Goal: Task Accomplishment & Management: Use online tool/utility

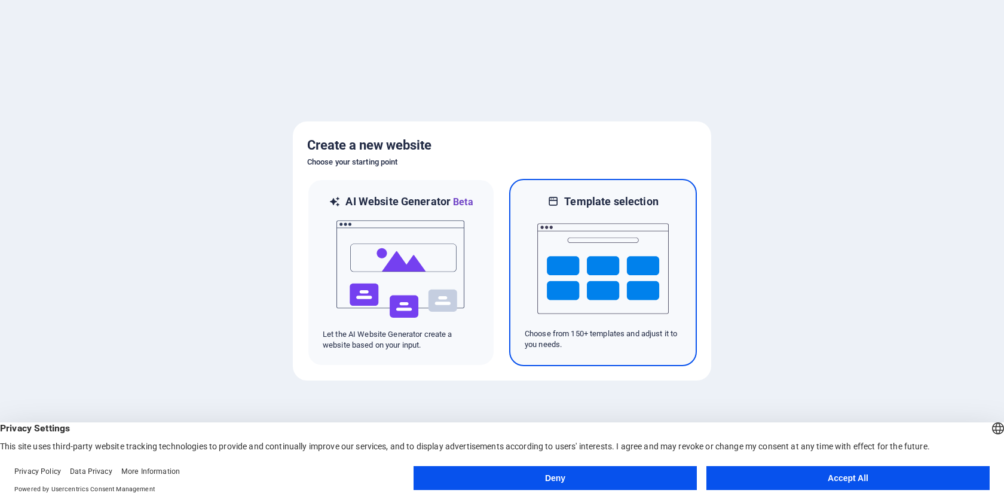
click at [604, 258] on img at bounding box center [604, 269] width 132 height 120
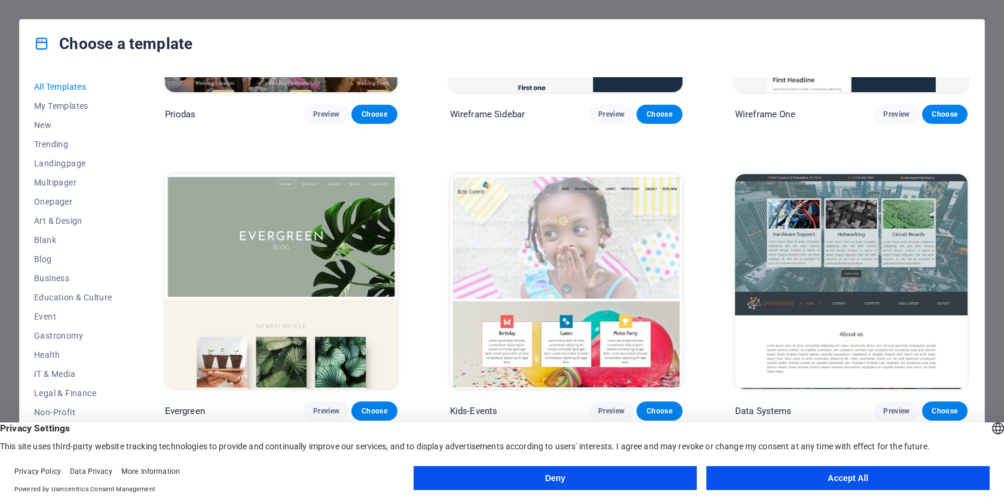
scroll to position [5296, 0]
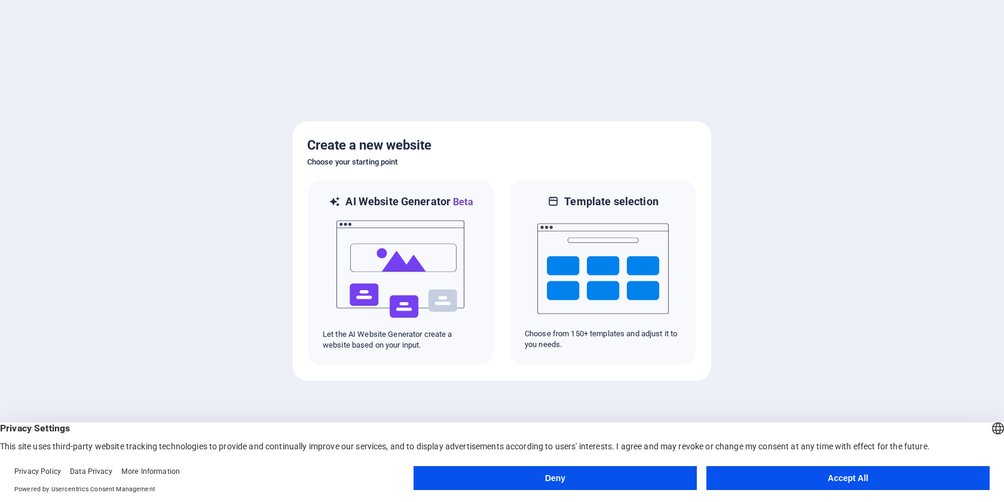
click at [781, 474] on button "Accept All" at bounding box center [848, 478] width 283 height 24
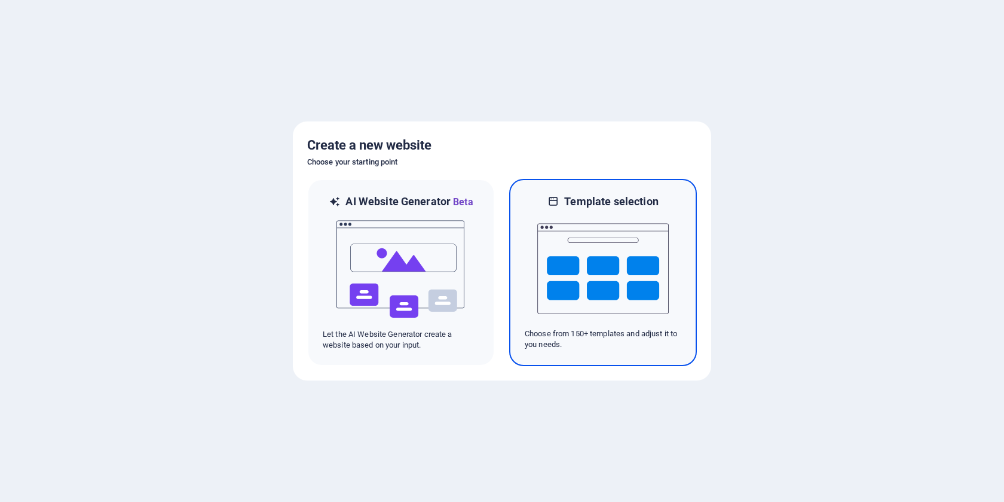
click at [613, 282] on img at bounding box center [604, 269] width 132 height 120
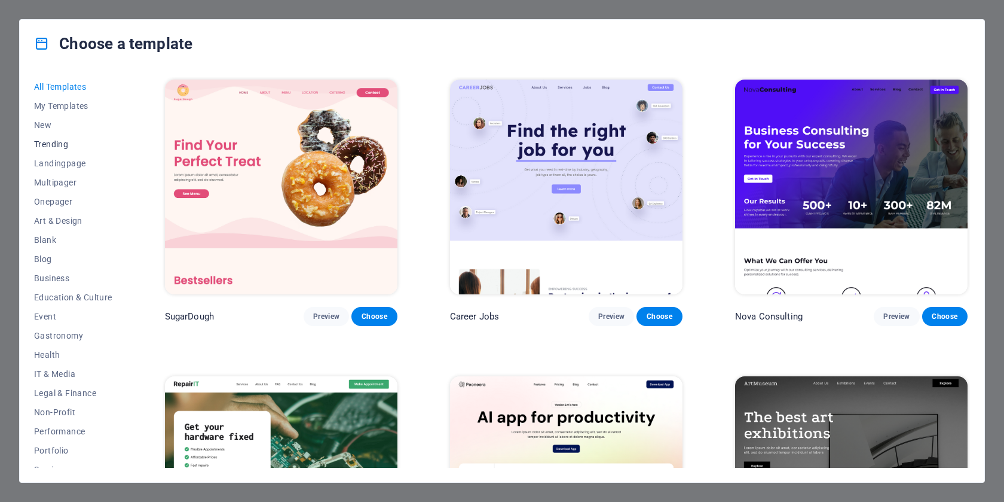
click at [50, 139] on span "Trending" at bounding box center [73, 144] width 78 height 10
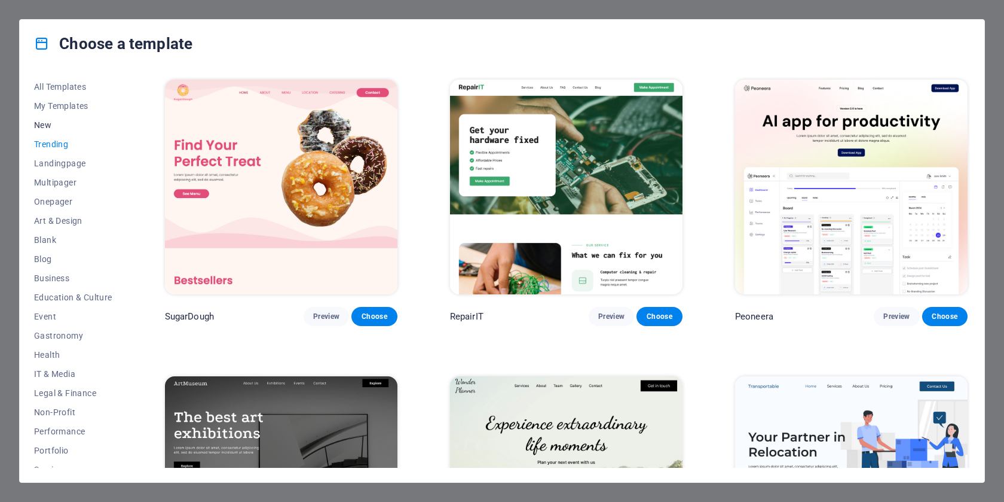
click at [48, 123] on span "New" at bounding box center [73, 125] width 78 height 10
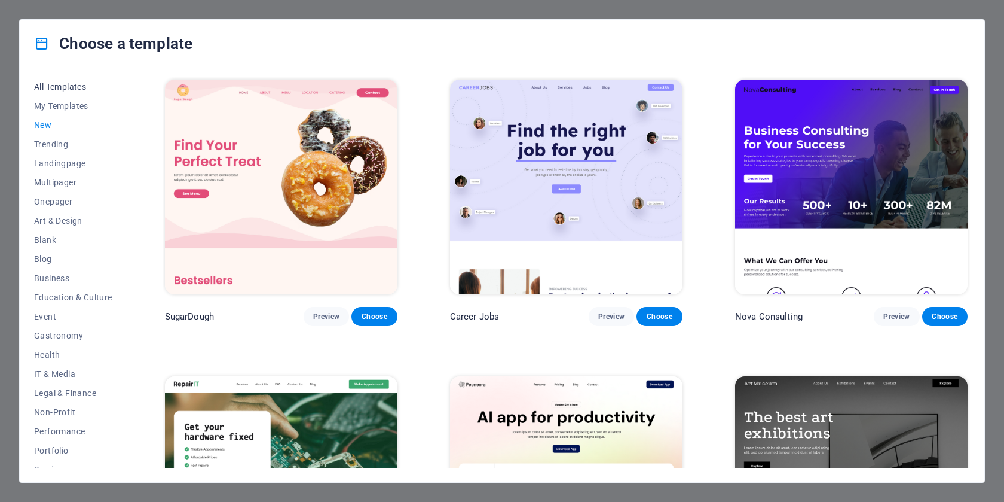
click at [59, 86] on span "All Templates" at bounding box center [73, 87] width 78 height 10
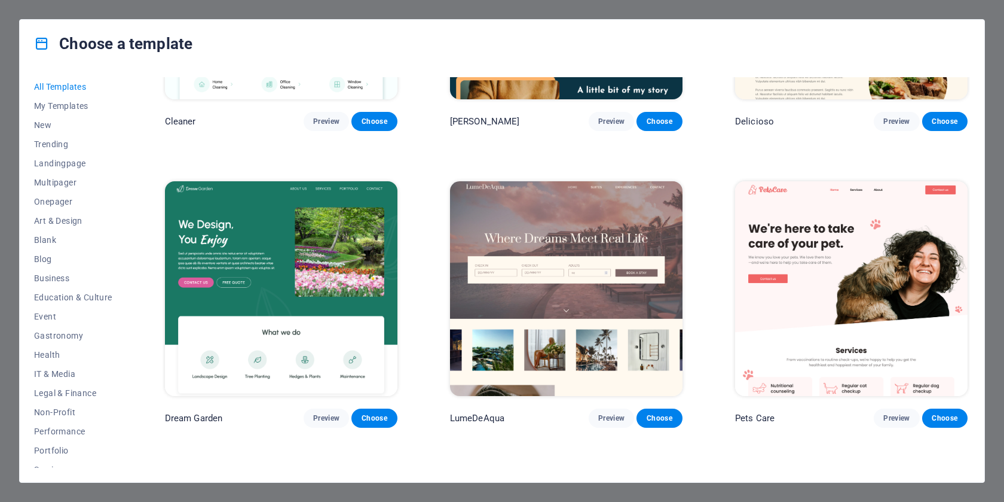
scroll to position [2270, 0]
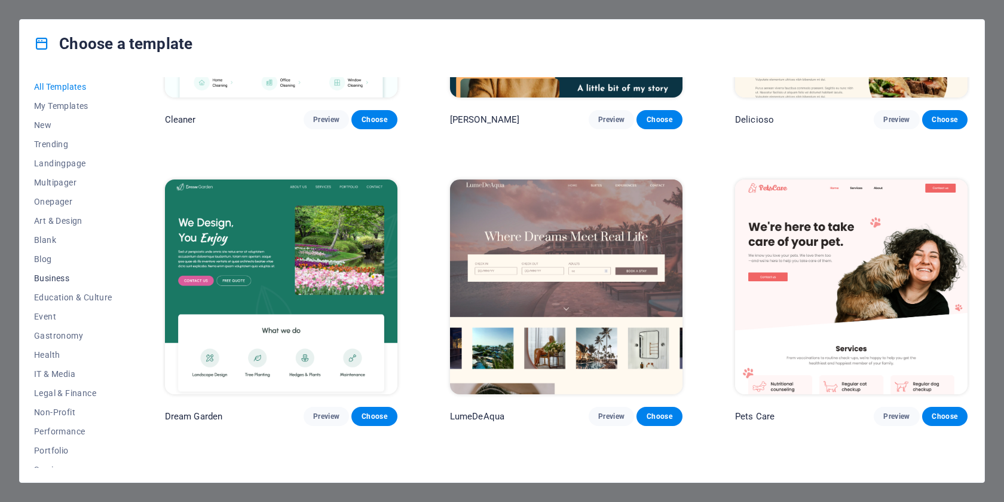
click at [52, 280] on span "Business" at bounding box center [73, 278] width 78 height 10
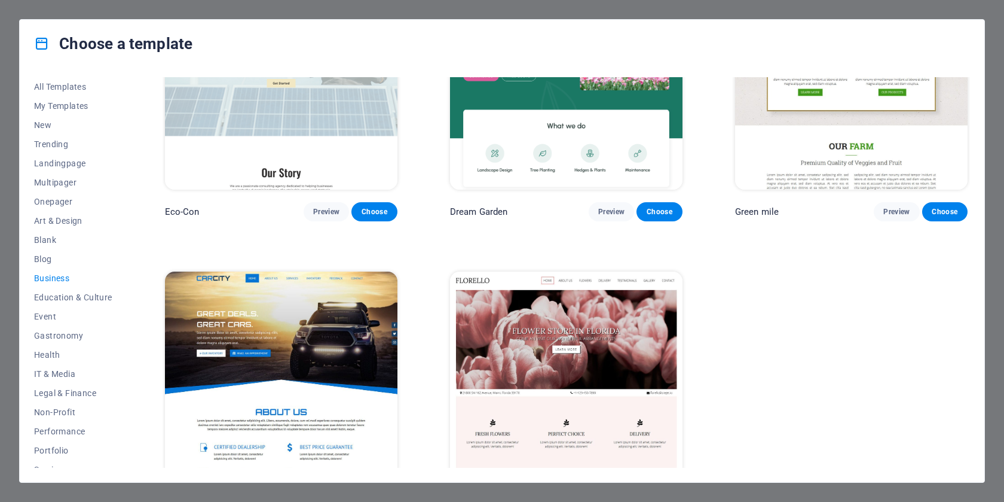
scroll to position [151, 0]
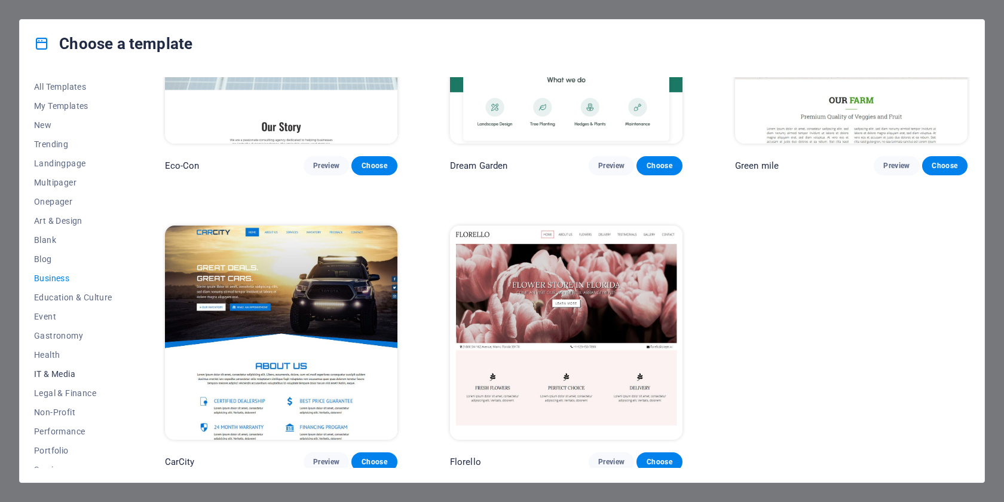
click at [50, 377] on span "IT & Media" at bounding box center [73, 374] width 78 height 10
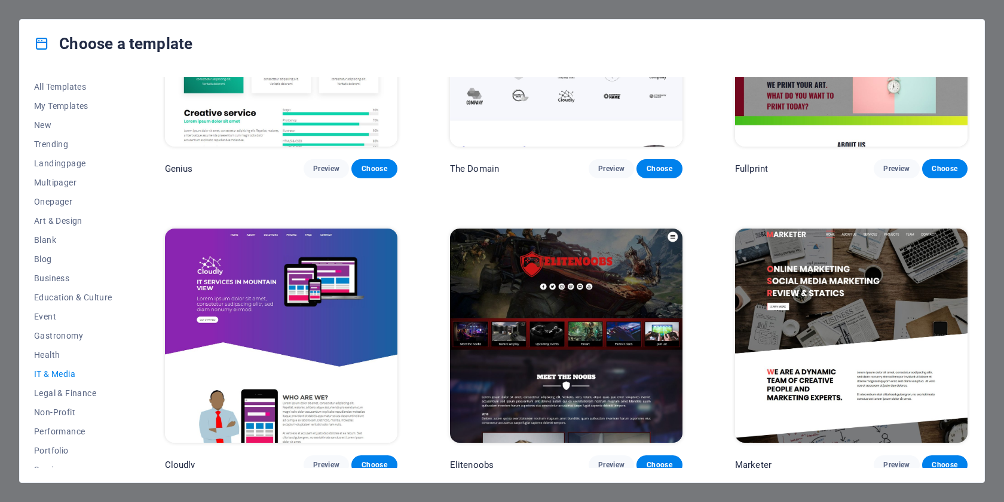
scroll to position [88, 0]
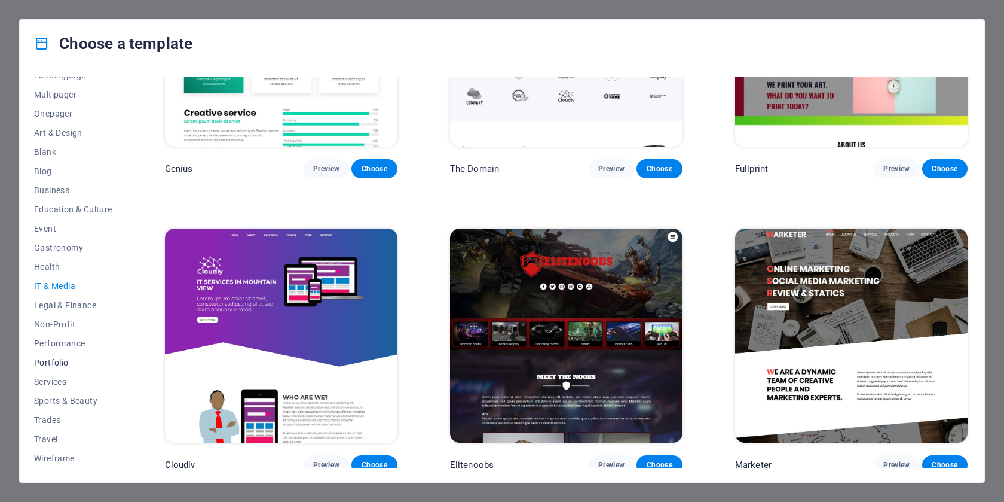
click at [51, 358] on span "Portfolio" at bounding box center [73, 363] width 78 height 10
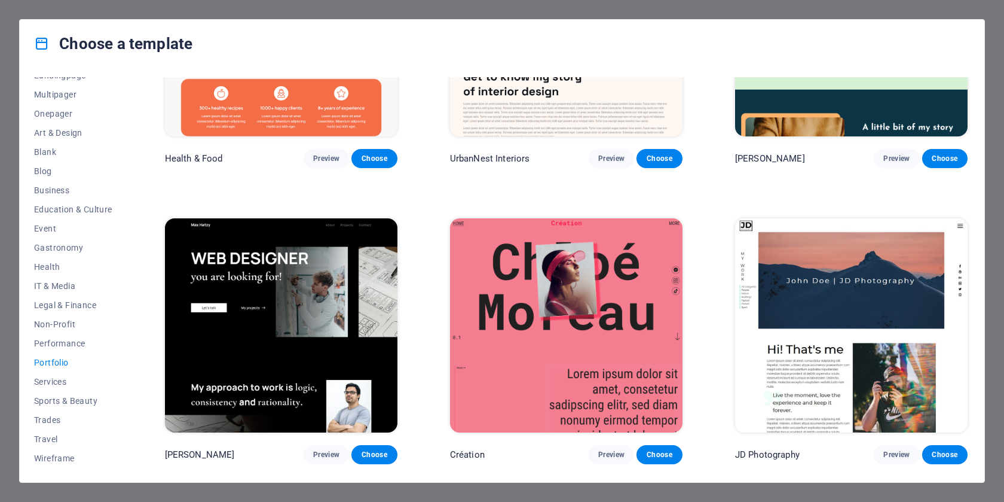
scroll to position [0, 0]
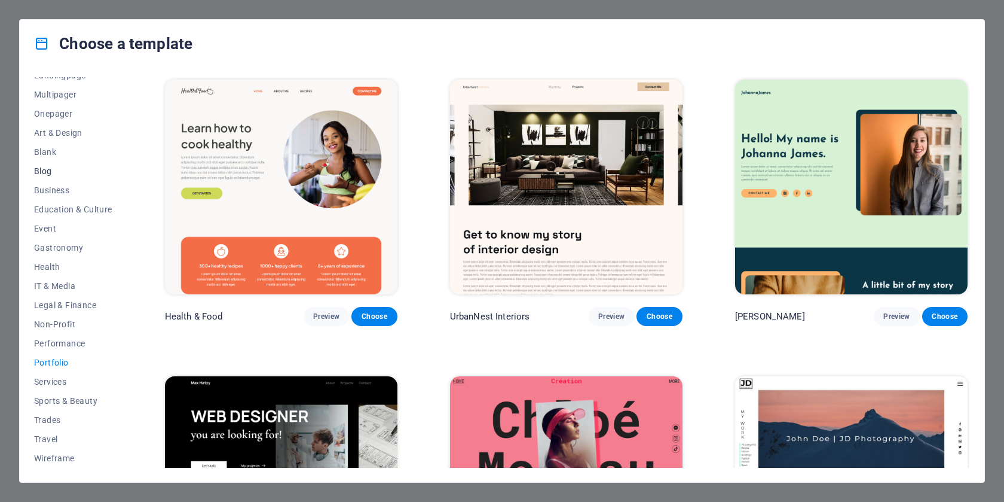
click at [44, 172] on span "Blog" at bounding box center [73, 171] width 78 height 10
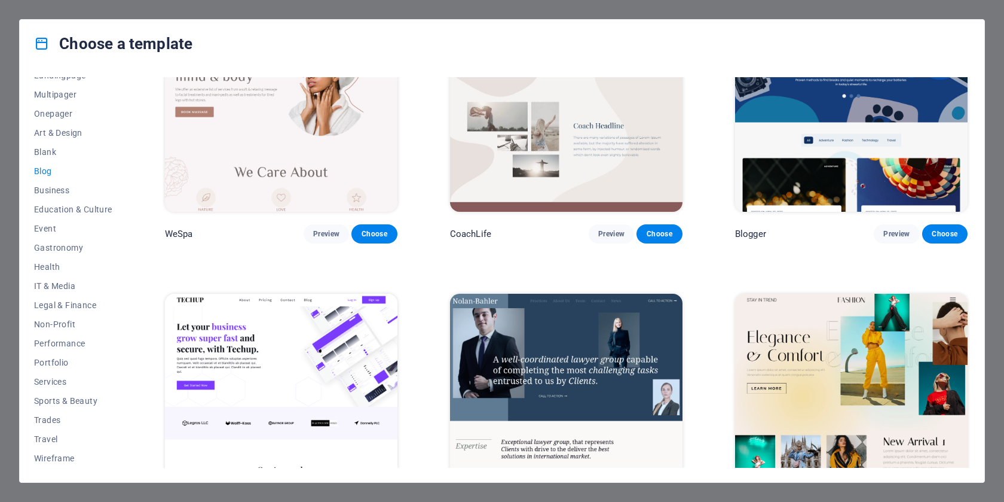
scroll to position [728, 0]
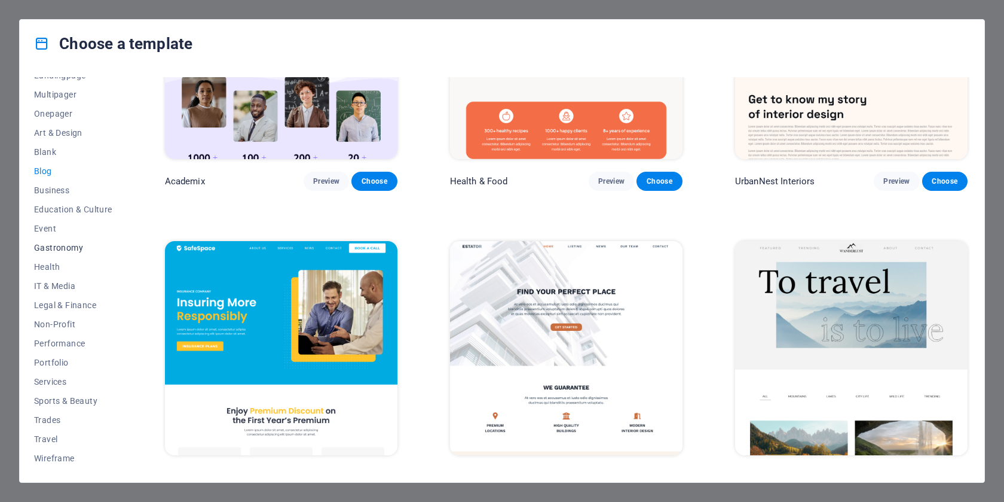
click at [65, 249] on span "Gastronomy" at bounding box center [73, 248] width 78 height 10
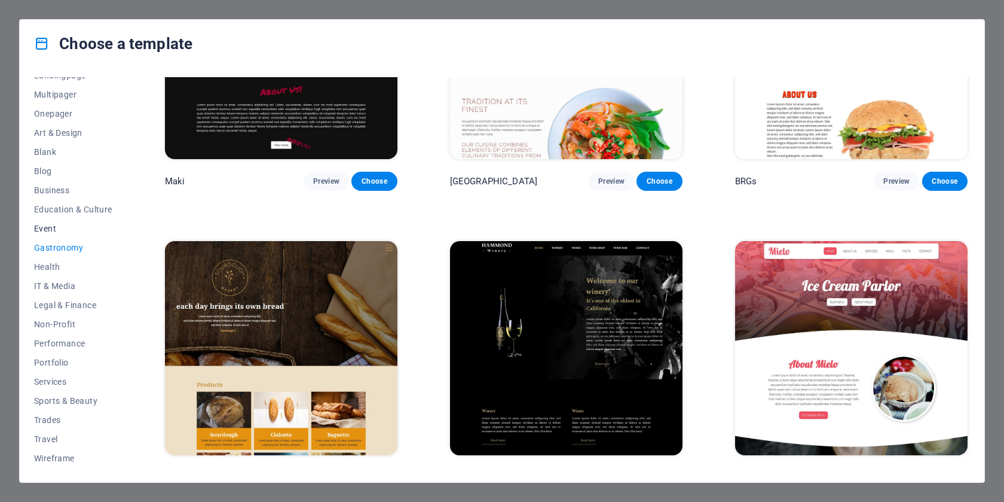
click at [47, 228] on span "Event" at bounding box center [73, 229] width 78 height 10
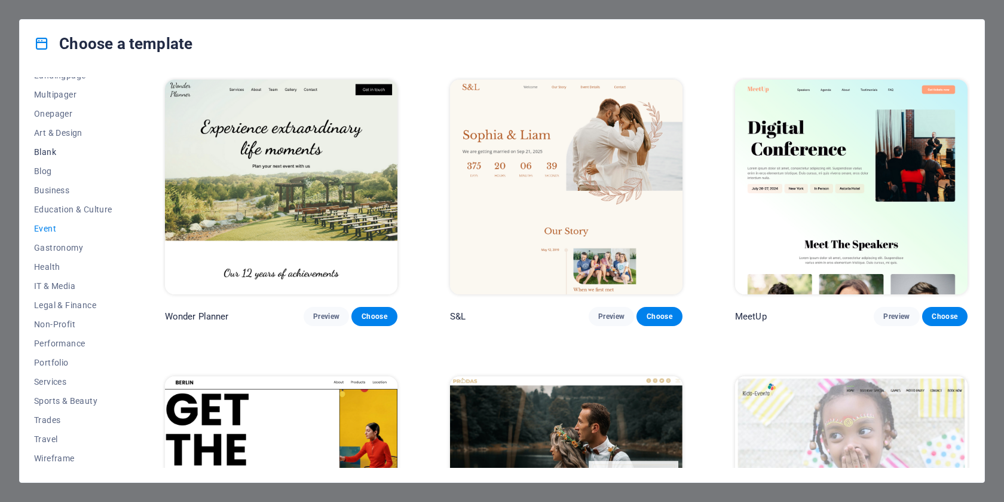
scroll to position [0, 0]
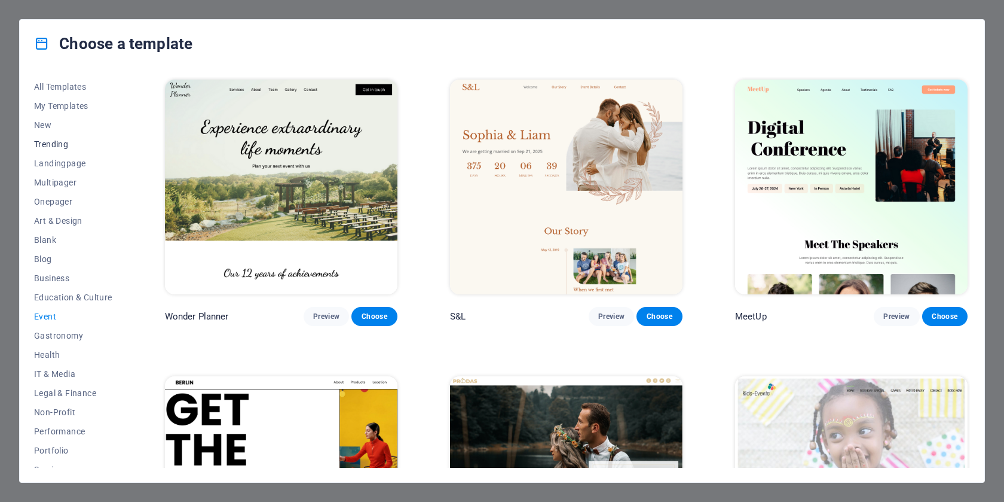
click at [45, 144] on span "Trending" at bounding box center [73, 144] width 78 height 10
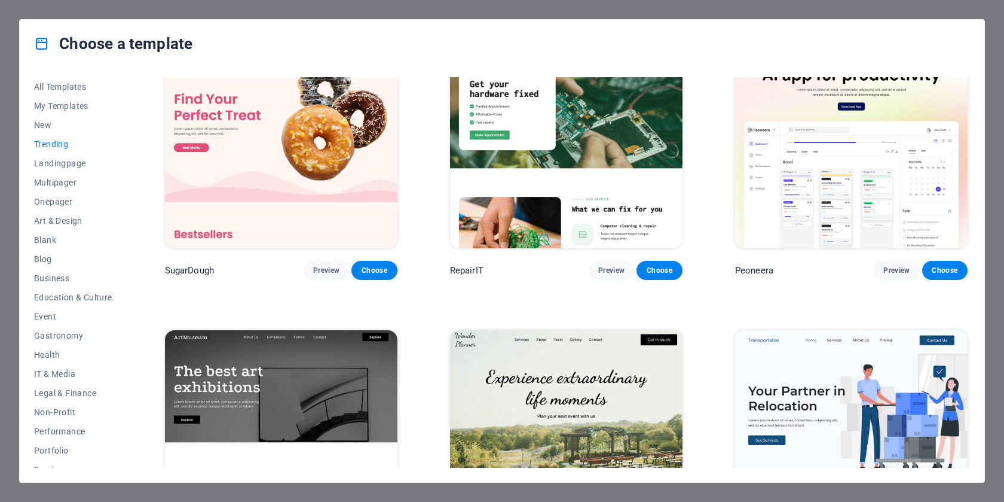
scroll to position [51, 0]
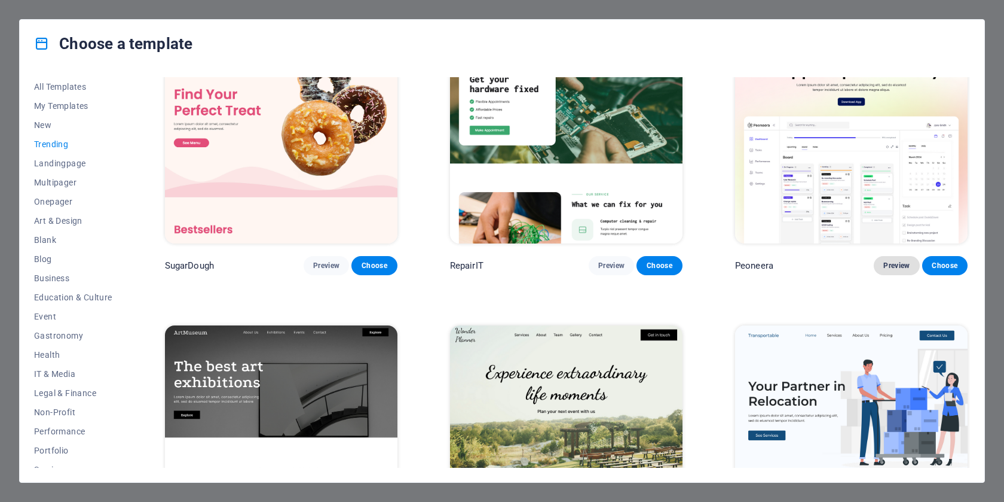
click at [892, 263] on span "Preview" at bounding box center [897, 266] width 26 height 10
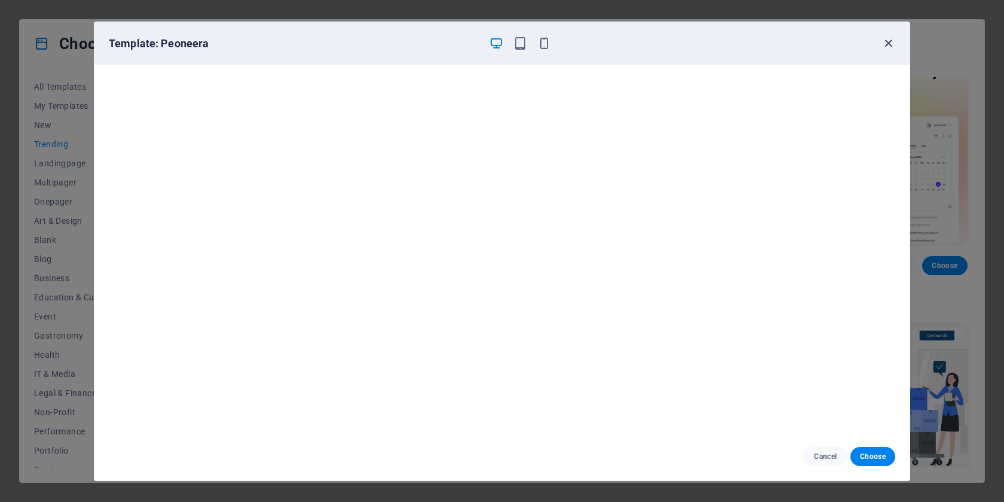
click at [891, 42] on icon "button" at bounding box center [889, 43] width 14 height 14
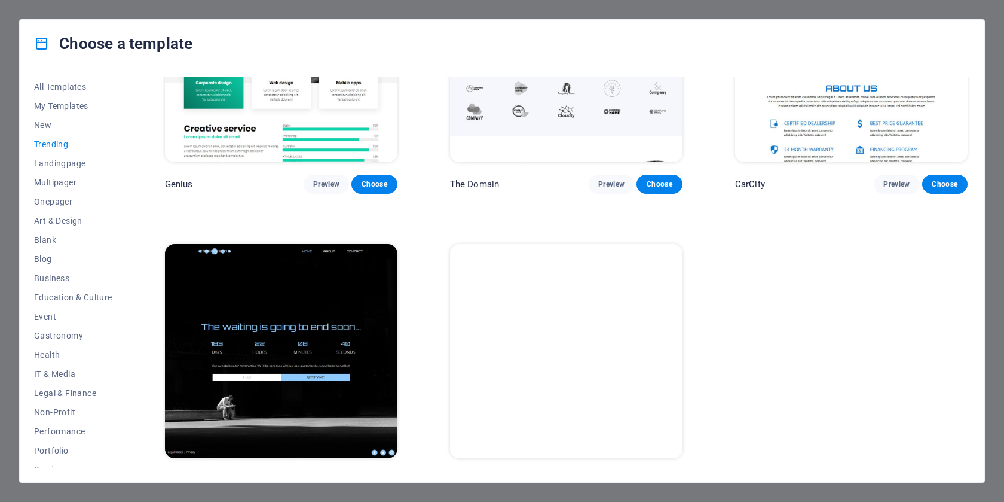
scroll to position [1329, 0]
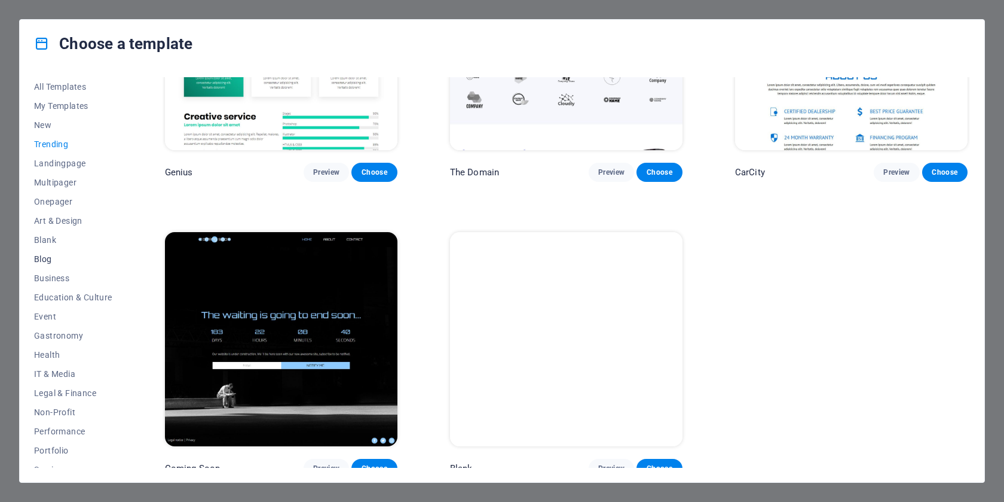
click at [42, 258] on span "Blog" at bounding box center [73, 259] width 78 height 10
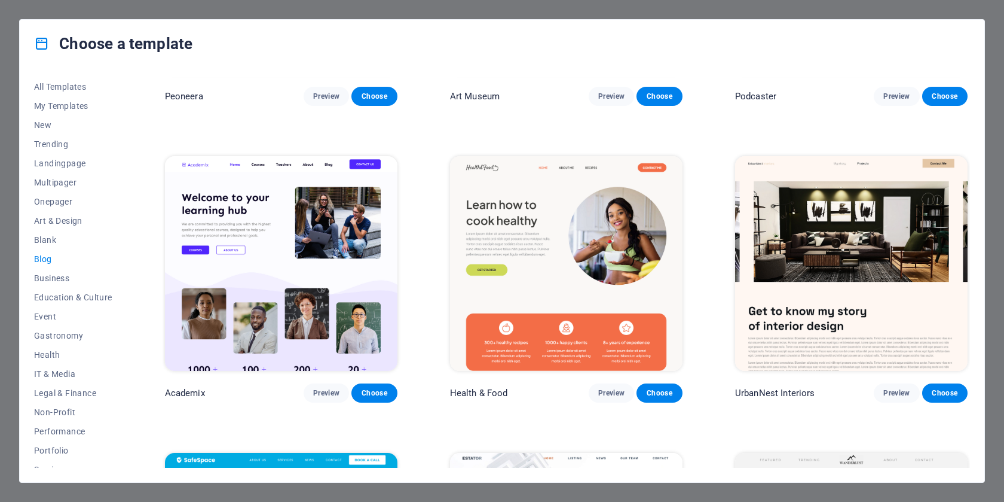
scroll to position [199, 0]
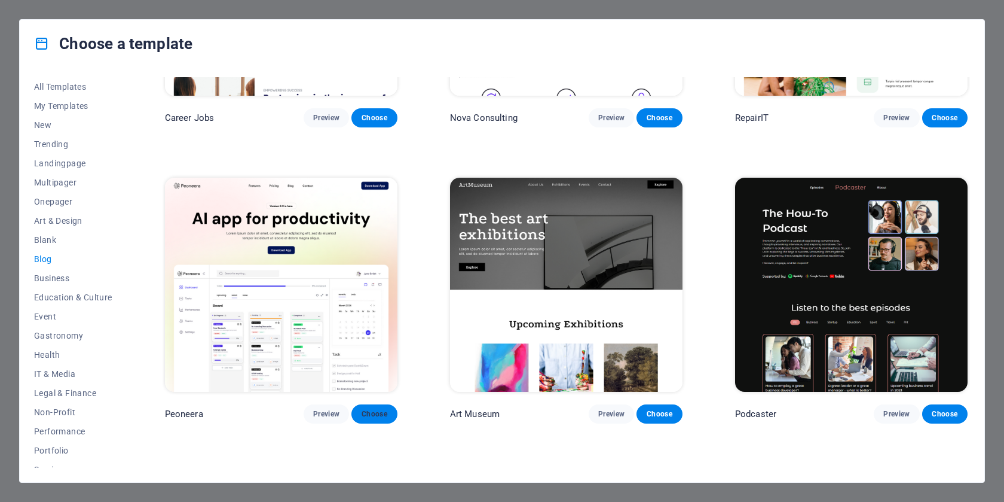
click at [368, 409] on span "Choose" at bounding box center [374, 414] width 26 height 10
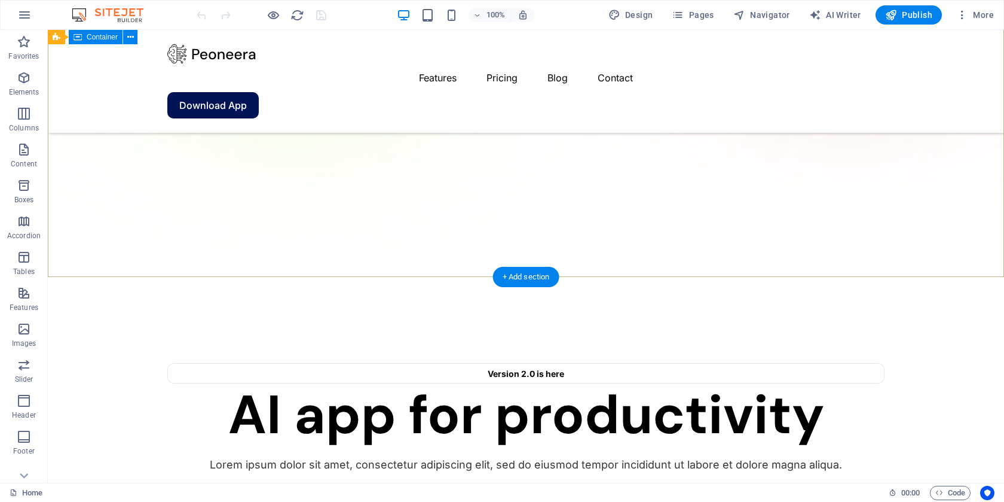
scroll to position [827, 0]
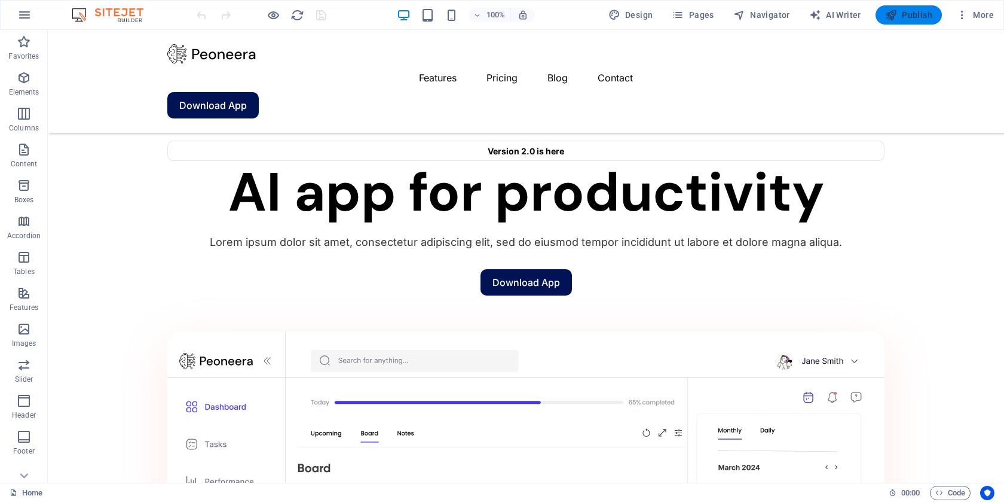
click at [912, 13] on span "Publish" at bounding box center [909, 15] width 47 height 12
